Goal: Task Accomplishment & Management: Manage account settings

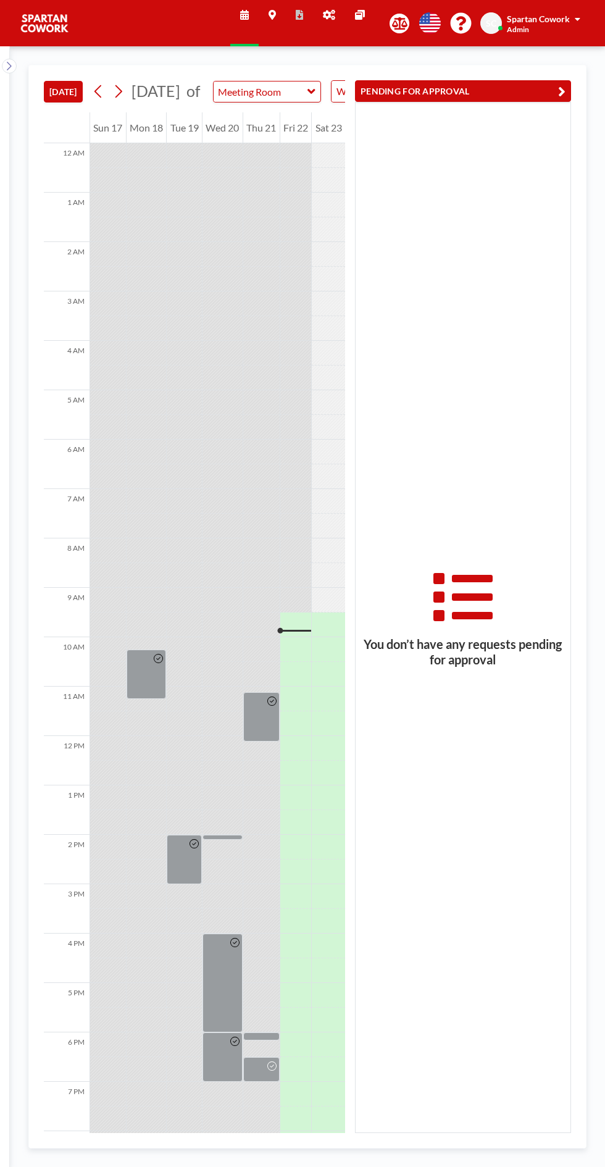
scroll to position [99, 0]
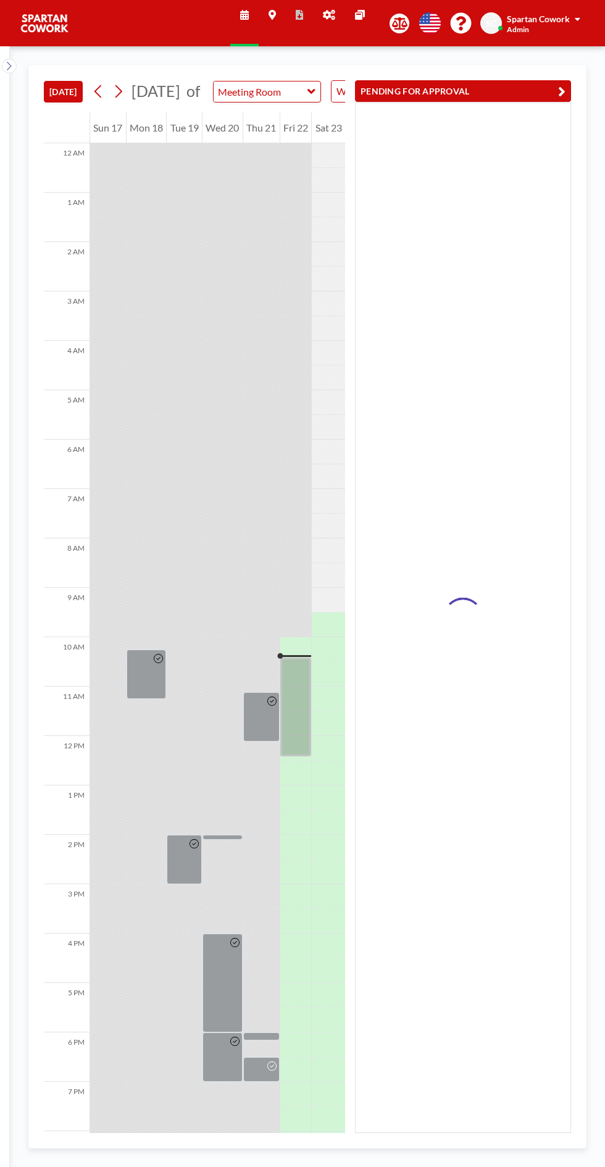
scroll to position [99, 0]
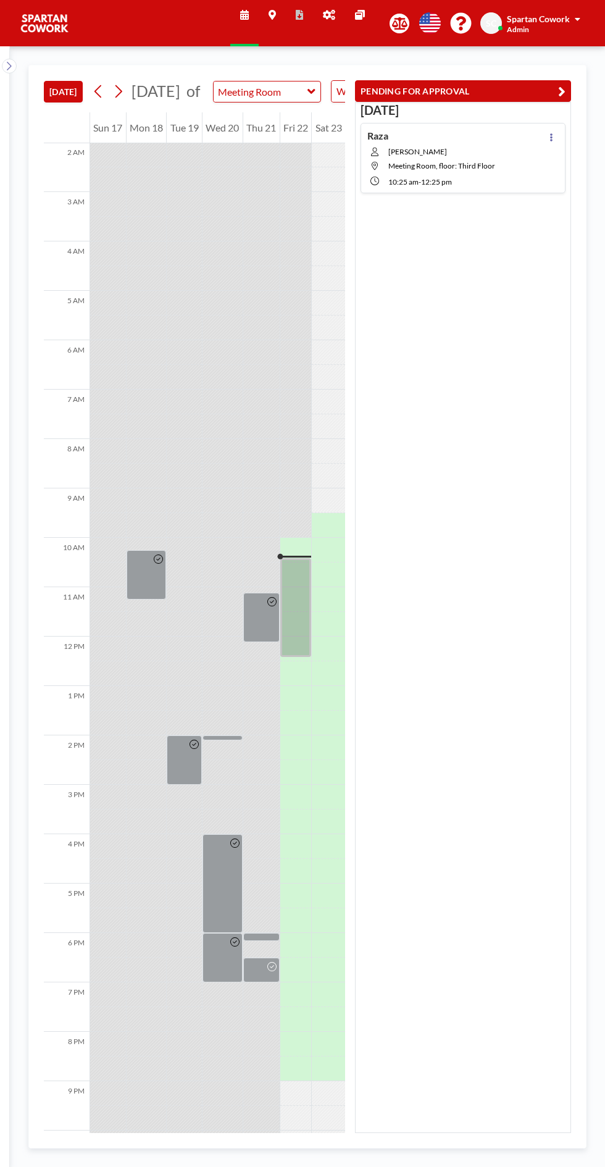
click at [558, 130] on div at bounding box center [551, 158] width 15 height 57
click at [552, 137] on icon at bounding box center [551, 137] width 2 height 8
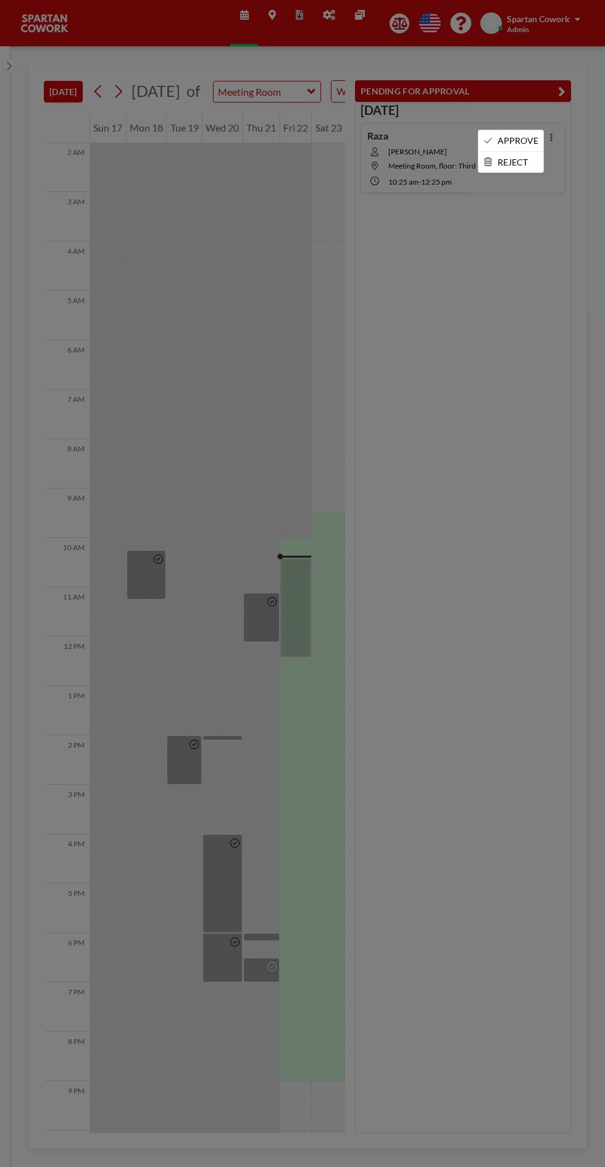
click at [515, 140] on li "APPROVE" at bounding box center [511, 140] width 65 height 21
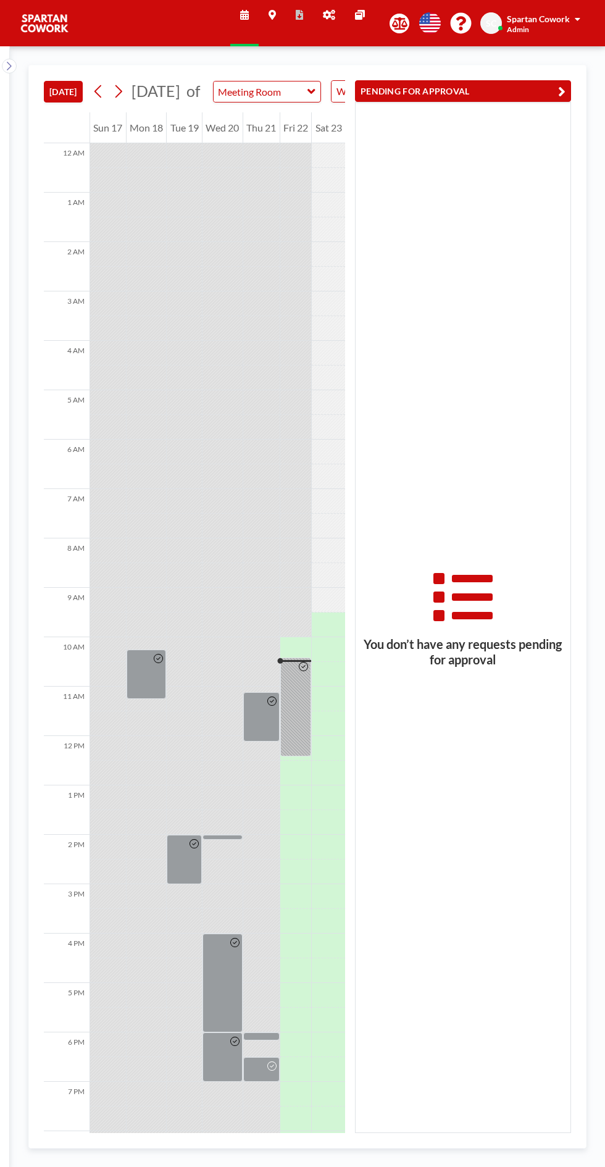
scroll to position [99, 0]
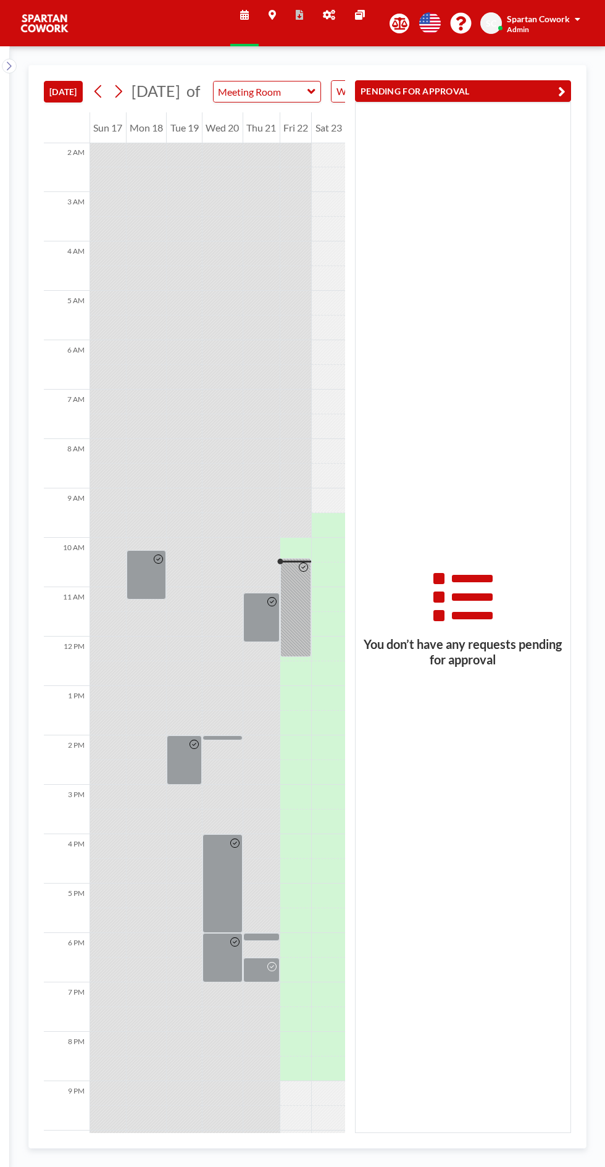
click at [306, 630] on div at bounding box center [303, 608] width 14 height 98
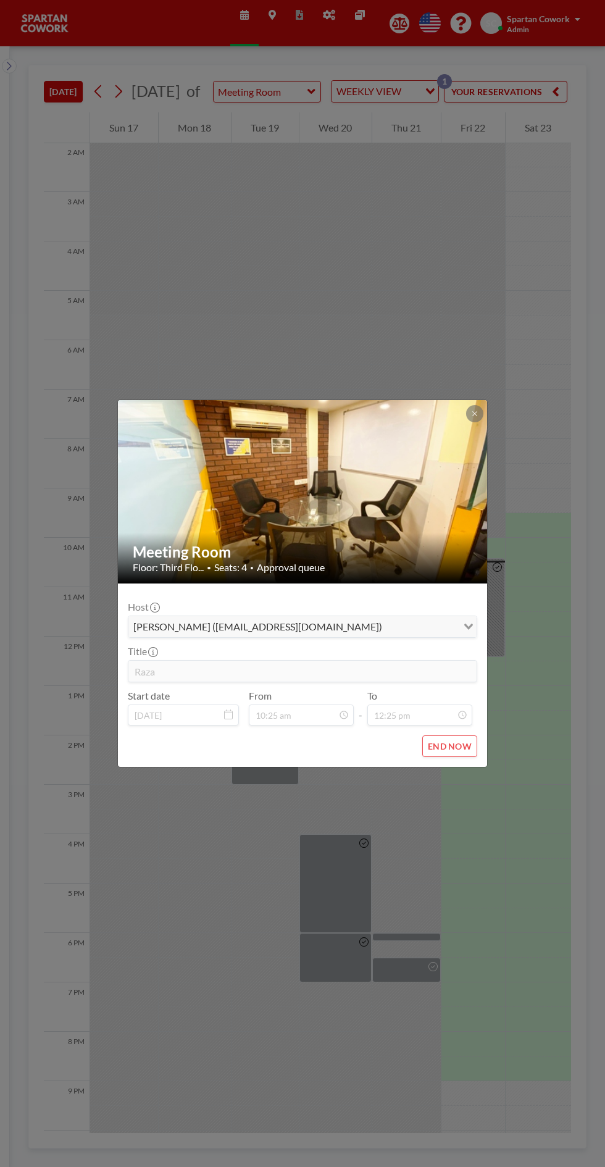
click at [479, 416] on button at bounding box center [474, 413] width 17 height 17
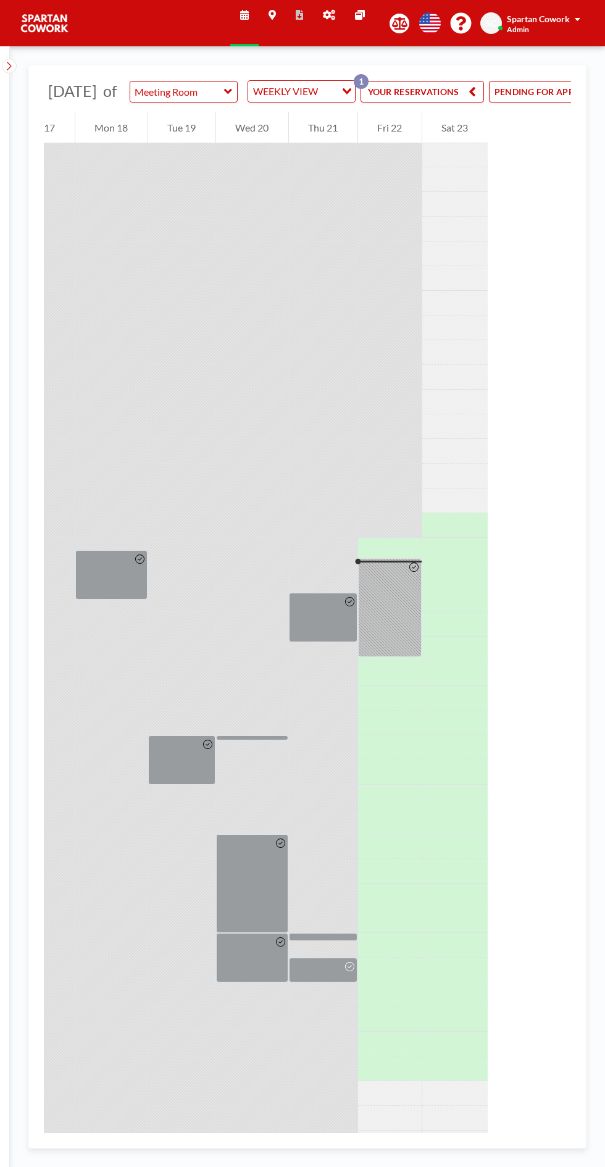
scroll to position [0, 138]
